Goal: Information Seeking & Learning: Learn about a topic

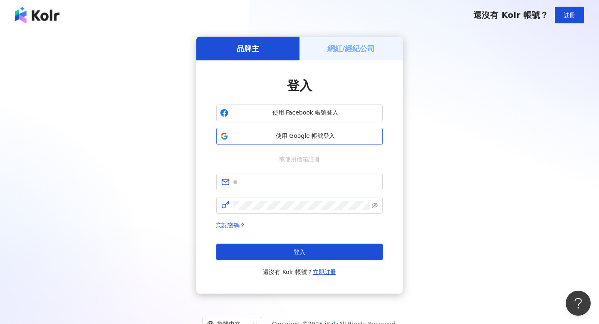
click at [277, 138] on span "使用 Google 帳號登入" at bounding box center [305, 136] width 147 height 8
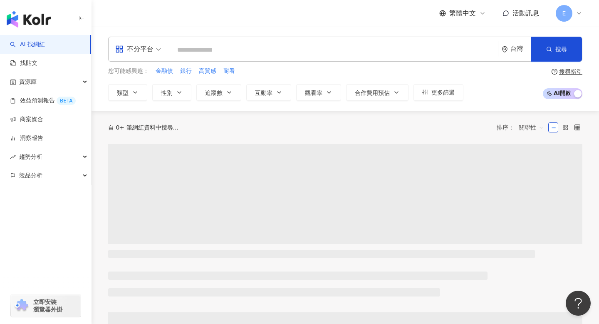
click at [151, 49] on div "不分平台" at bounding box center [134, 48] width 38 height 13
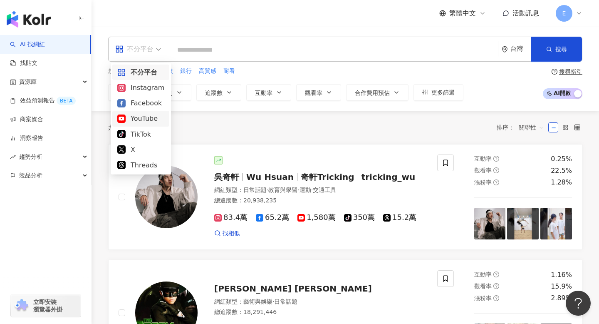
click at [143, 117] on div "YouTube" at bounding box center [140, 118] width 47 height 10
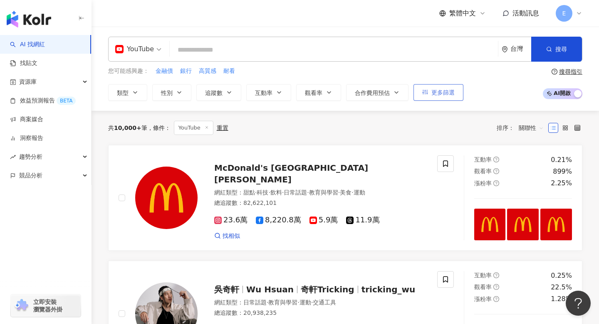
click at [444, 91] on span "更多篩選" at bounding box center [442, 92] width 23 height 7
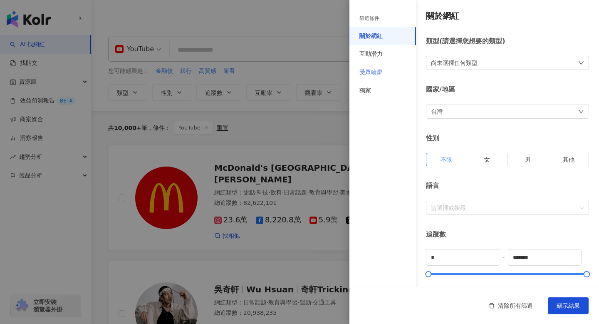
click at [384, 72] on div "受眾輪廓" at bounding box center [382, 72] width 67 height 18
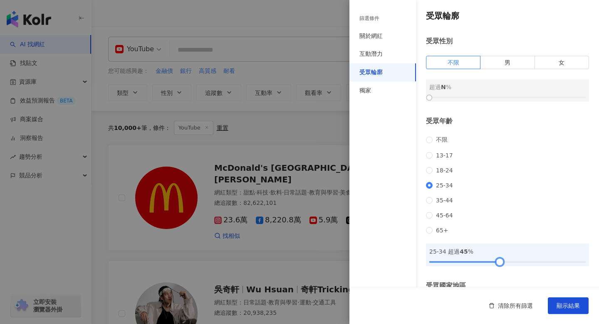
drag, startPoint x: 431, startPoint y: 276, endPoint x: 501, endPoint y: 277, distance: 69.9
click at [501, 264] on div at bounding box center [500, 261] width 5 height 5
click at [565, 303] on span "顯示結果" at bounding box center [568, 305] width 23 height 7
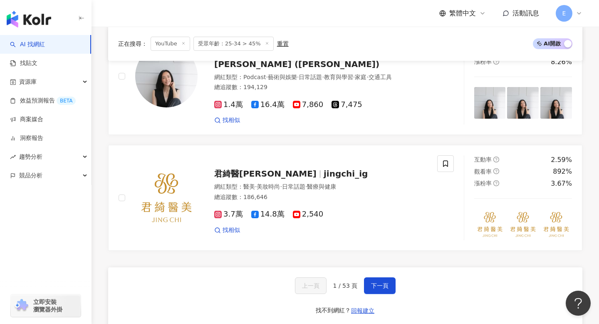
scroll to position [1648, 0]
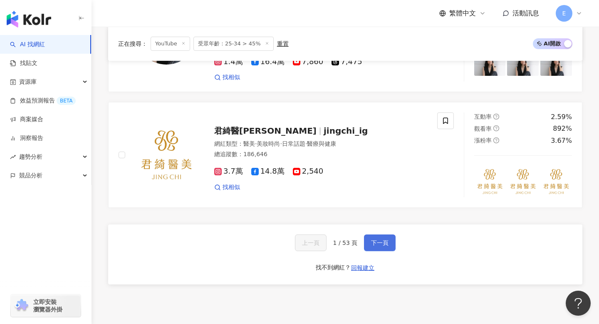
click at [377, 234] on button "下一頁" at bounding box center [380, 242] width 32 height 17
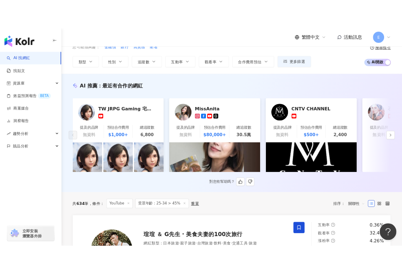
scroll to position [25, 0]
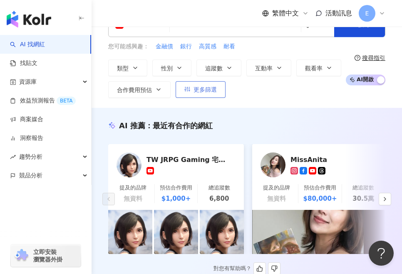
click at [201, 92] on span "更多篩選" at bounding box center [204, 89] width 23 height 7
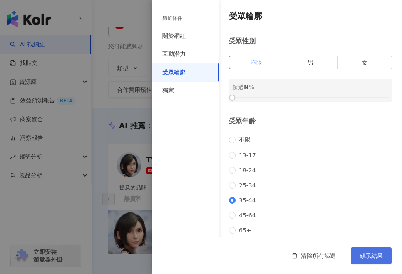
click at [361, 253] on span "顯示結果" at bounding box center [370, 255] width 23 height 7
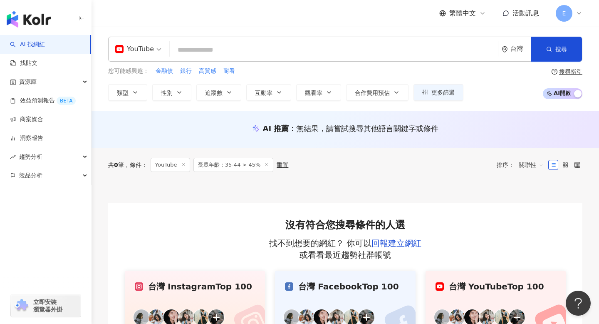
click at [203, 50] on input "search" at bounding box center [334, 50] width 322 height 16
paste input "**********"
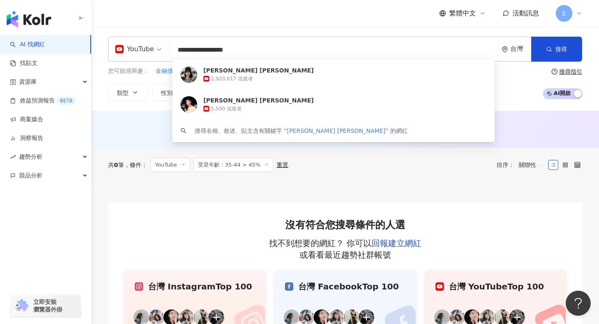
type input "**********"
click at [507, 79] on div "您可能感興趣： 金融債 銀行 高質感 耐看 類型 性別 追蹤數 互動率 觀看率 合作費用預估 更多篩選 篩選條件 關於網紅 互動潛力 受眾輪廓 獨家 關於網紅…" at bounding box center [345, 84] width 474 height 34
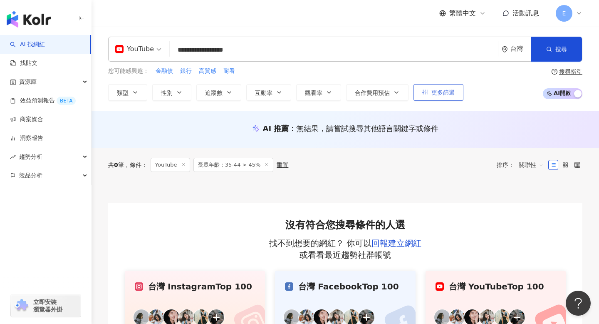
click at [446, 91] on span "更多篩選" at bounding box center [442, 92] width 23 height 7
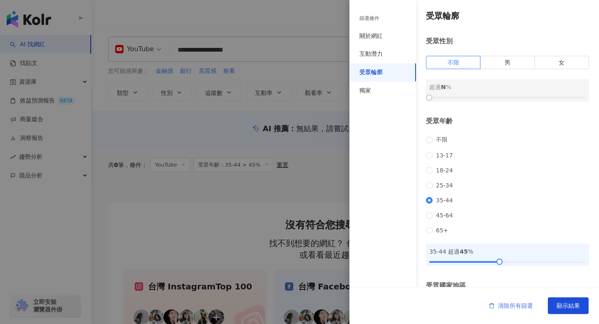
click at [513, 301] on button "清除所有篩選" at bounding box center [511, 305] width 61 height 17
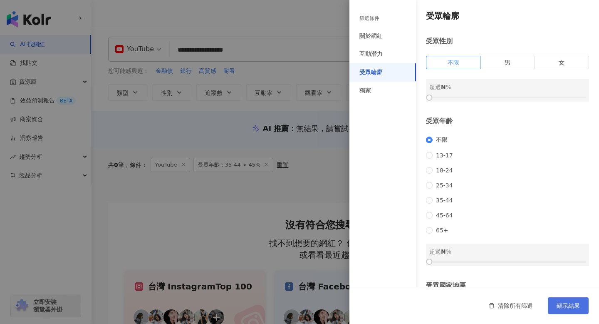
click at [566, 305] on span "顯示結果" at bounding box center [568, 305] width 23 height 7
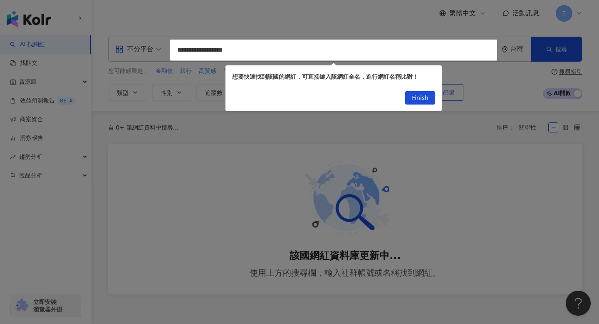
click at [421, 95] on span "Finish" at bounding box center [420, 98] width 17 height 13
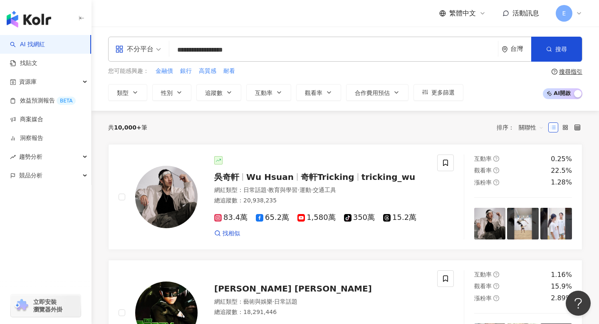
click at [128, 47] on div "不分平台" at bounding box center [134, 48] width 38 height 13
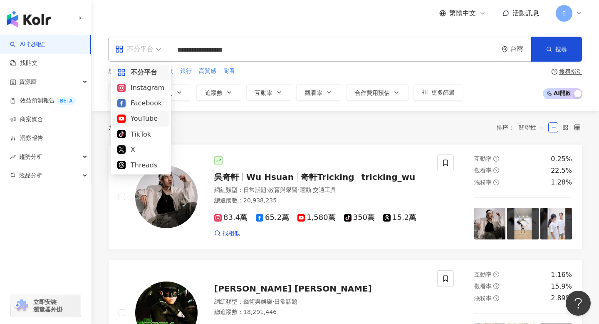
click at [139, 116] on div "YouTube" at bounding box center [140, 118] width 47 height 10
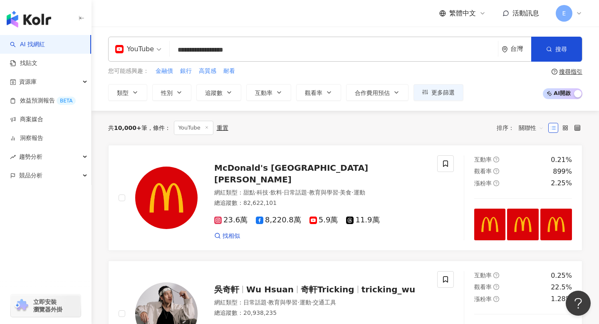
click at [247, 52] on input "**********" at bounding box center [334, 50] width 322 height 16
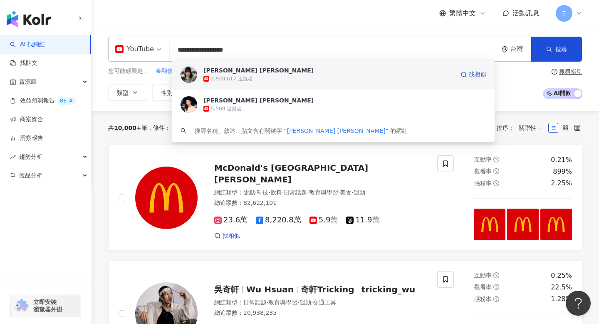
click at [245, 73] on div "Priscilla Abby 蔡恩雨" at bounding box center [258, 70] width 110 height 8
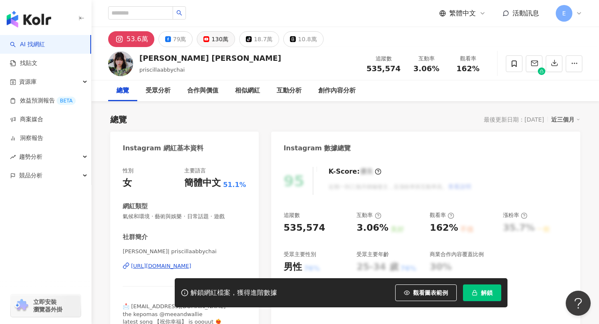
click at [207, 39] on button "130萬" at bounding box center [216, 39] width 38 height 16
click at [216, 42] on div "130萬" at bounding box center [219, 39] width 17 height 12
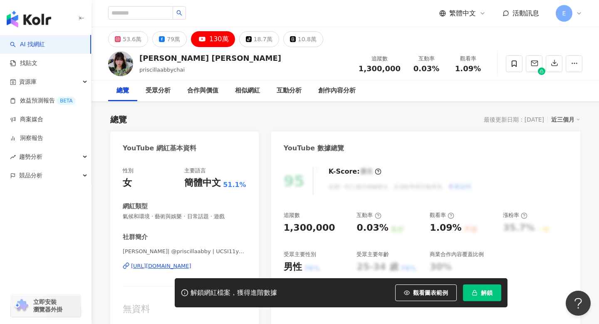
click at [116, 67] on img at bounding box center [120, 63] width 25 height 25
click at [164, 265] on div "https://www.youtube.com/channel/UCSI11yVCM5x45_iiL5YcQZw" at bounding box center [161, 265] width 60 height 7
click at [128, 11] on input "search" at bounding box center [140, 12] width 65 height 13
paste input "***"
type input "***"
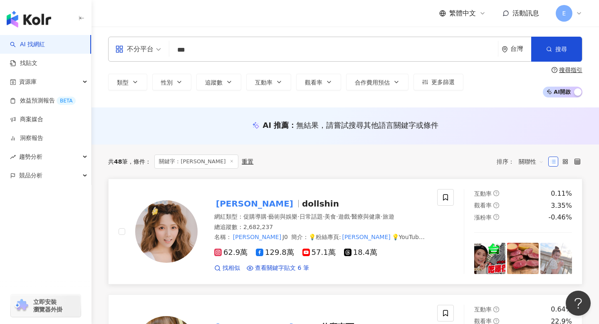
click at [302, 204] on span "dollshin" at bounding box center [320, 203] width 37 height 10
click at [188, 47] on input "***" at bounding box center [334, 50] width 322 height 16
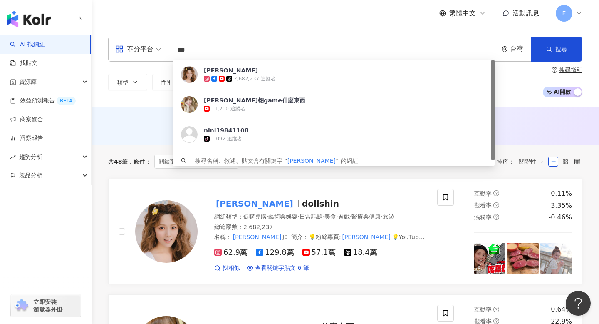
click at [188, 47] on input "***" at bounding box center [334, 50] width 322 height 16
type input "*"
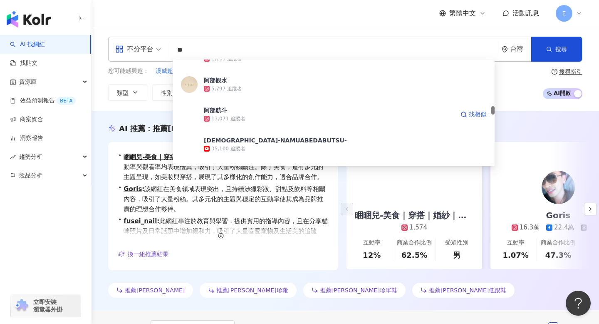
scroll to position [593, 0]
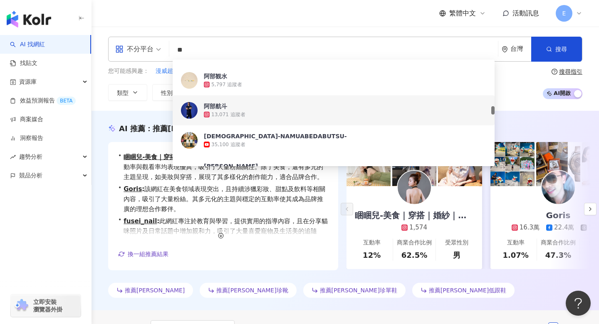
type input "*"
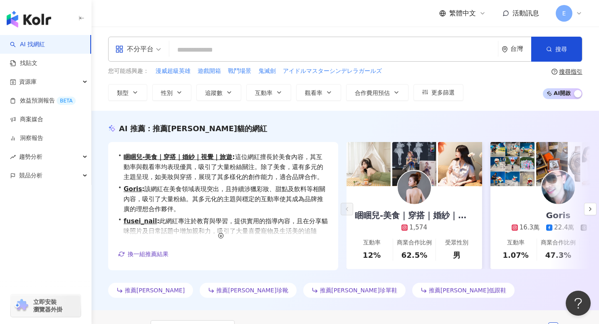
paste input "**********"
type input "**********"
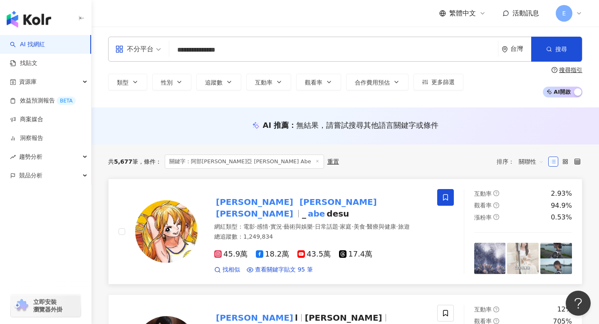
click at [298, 204] on mark "Maria" at bounding box center [338, 201] width 81 height 13
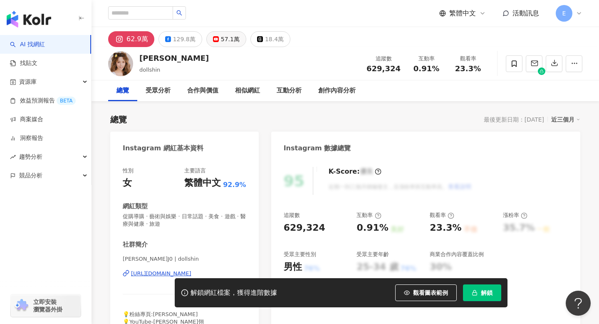
click at [221, 43] on div "57.1萬" at bounding box center [230, 39] width 19 height 12
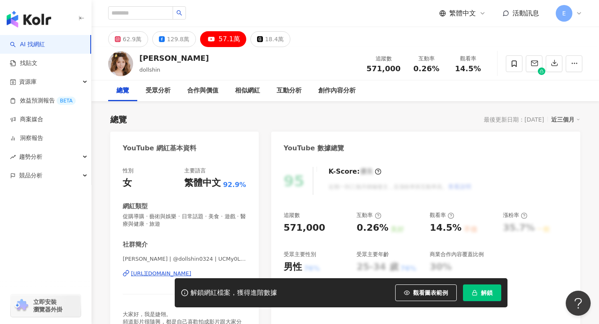
scroll to position [31, 0]
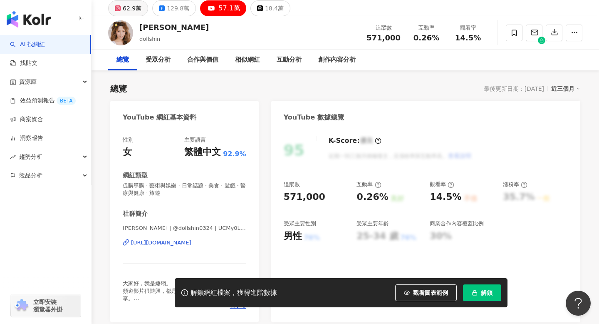
click at [126, 8] on div "62.9萬" at bounding box center [132, 8] width 19 height 12
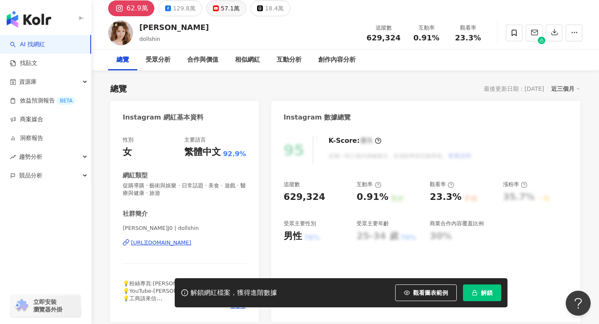
click at [216, 7] on button "57.1萬" at bounding box center [226, 8] width 40 height 16
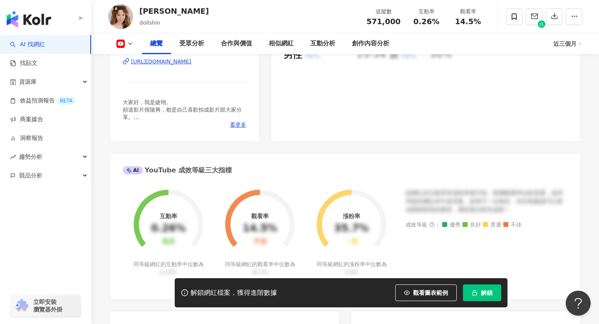
scroll to position [214, 0]
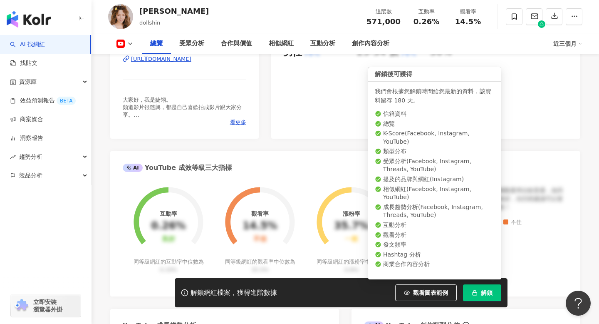
click at [481, 294] on span "解鎖" at bounding box center [487, 292] width 12 height 7
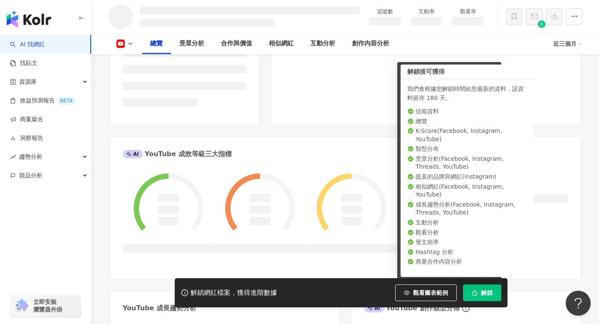
scroll to position [215, 0]
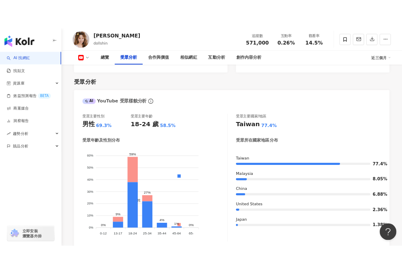
scroll to position [741, 0]
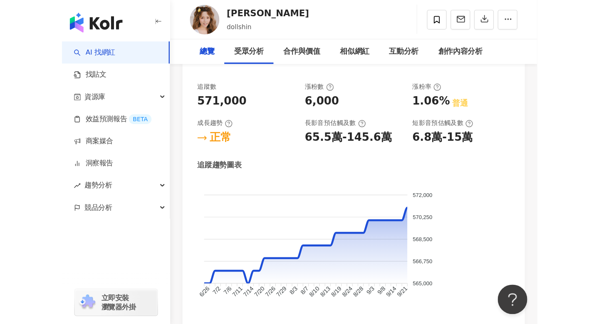
scroll to position [0, 0]
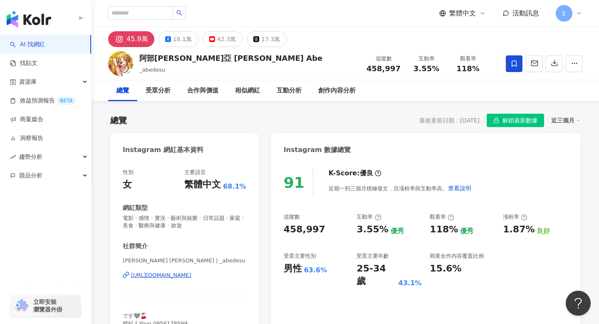
click at [152, 269] on div "[PERSON_NAME] [PERSON_NAME] | _abedesu [URL][DOMAIN_NAME]" at bounding box center [185, 281] width 124 height 49
click at [210, 41] on icon at bounding box center [212, 39] width 6 height 6
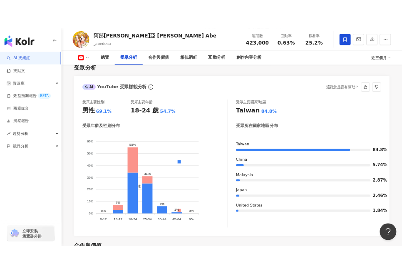
scroll to position [726, 0]
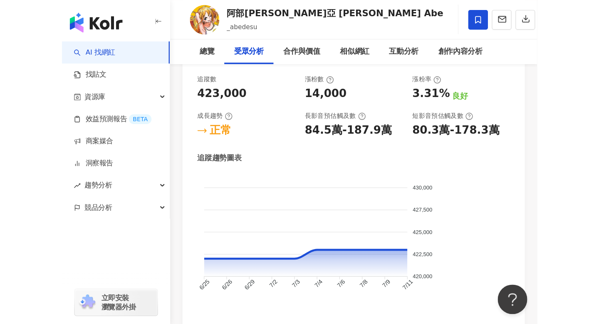
scroll to position [0, 0]
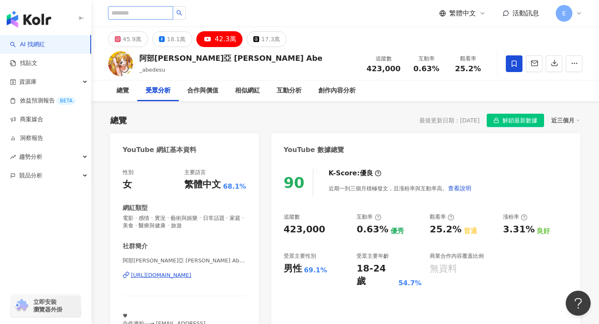
click at [149, 15] on input "search" at bounding box center [140, 12] width 65 height 13
paste input "**********"
type input "**********"
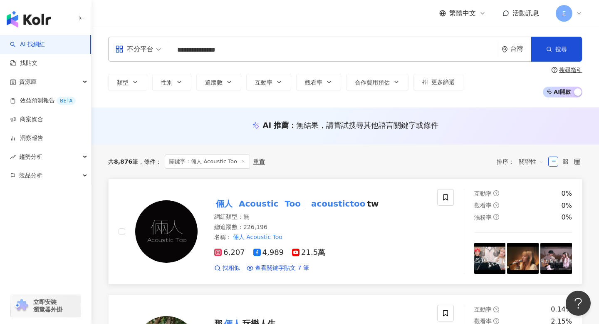
click at [296, 205] on span "倆人 Acoustic Too" at bounding box center [261, 203] width 95 height 10
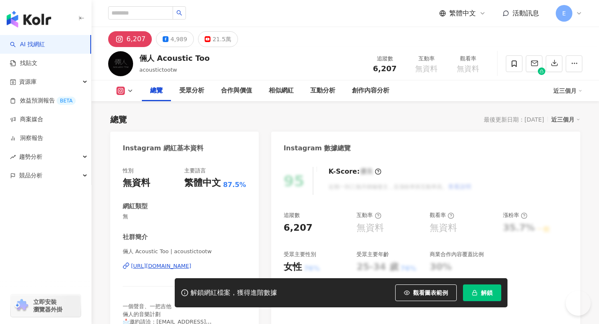
click at [213, 36] on div "21.5萬" at bounding box center [222, 39] width 19 height 12
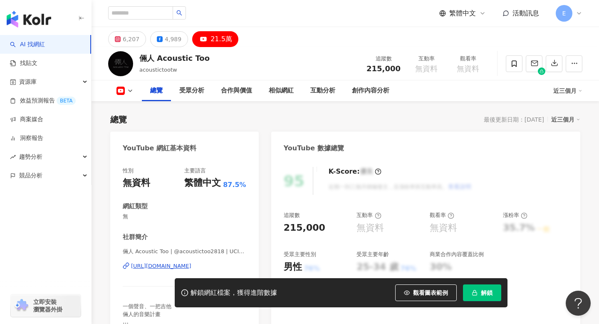
scroll to position [51, 0]
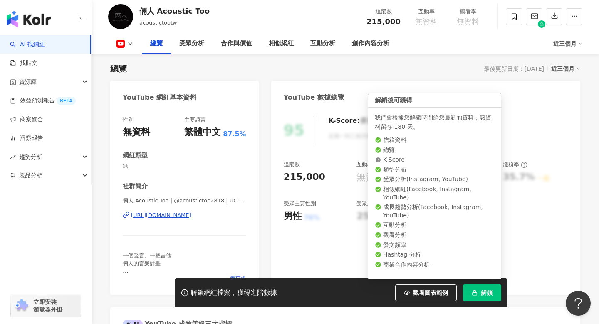
click at [475, 293] on icon "button" at bounding box center [475, 293] width 6 height 6
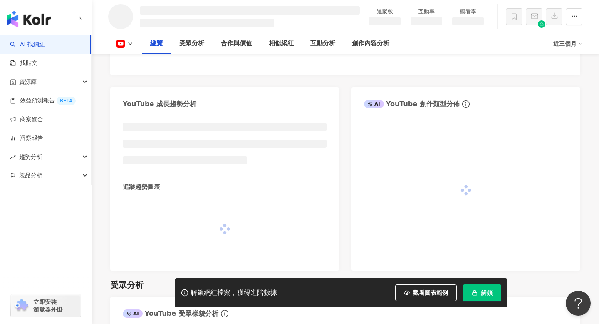
scroll to position [345, 0]
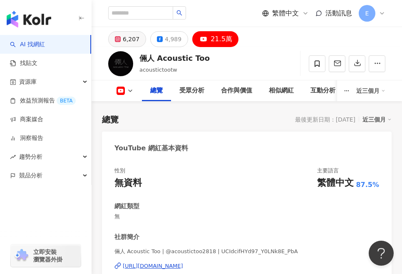
click at [126, 37] on div "6,207" at bounding box center [131, 39] width 17 height 12
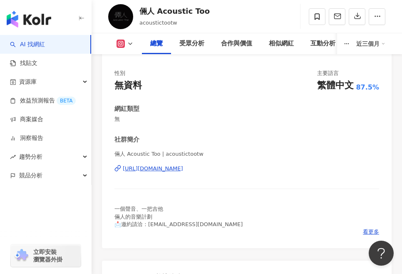
scroll to position [98, 0]
